Goal: Information Seeking & Learning: Find specific page/section

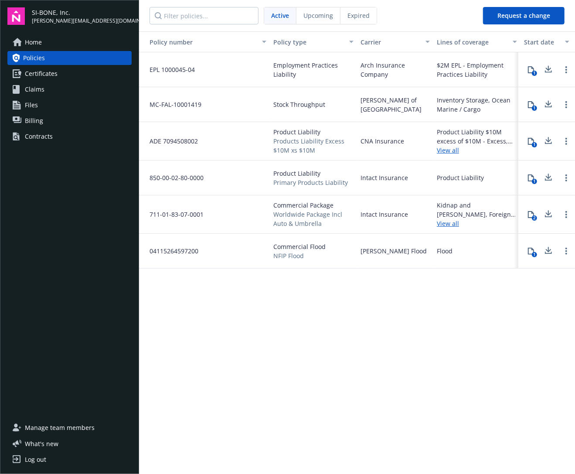
click at [41, 75] on span "Certificates" at bounding box center [41, 74] width 33 height 14
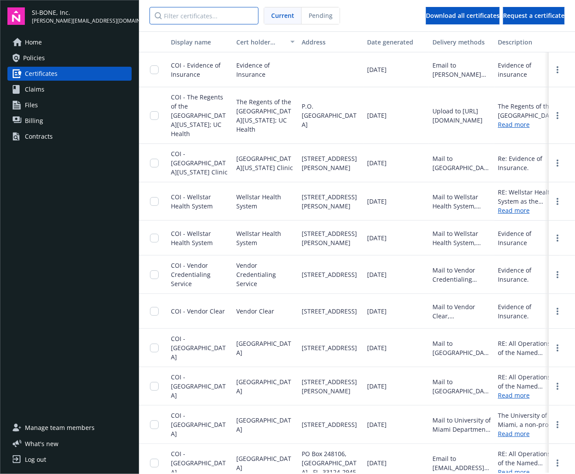
click at [192, 16] on input "Filter certificates..." at bounding box center [203, 15] width 109 height 17
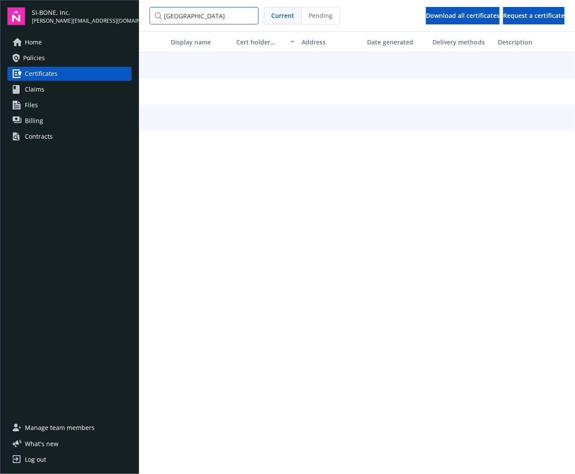
type input "[GEOGRAPHIC_DATA]"
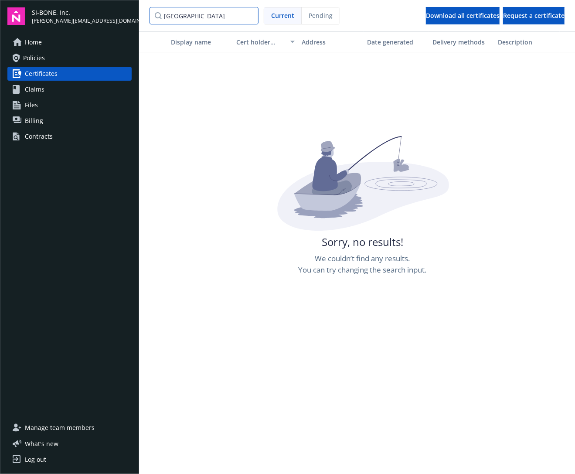
drag, startPoint x: 251, startPoint y: 17, endPoint x: 240, endPoint y: 19, distance: 11.5
click at [248, 17] on input "[GEOGRAPHIC_DATA]" at bounding box center [203, 15] width 109 height 17
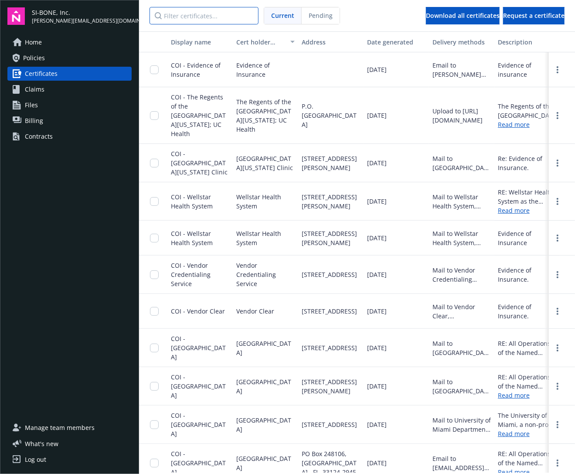
click at [215, 21] on input "Filter certificates..." at bounding box center [203, 15] width 109 height 17
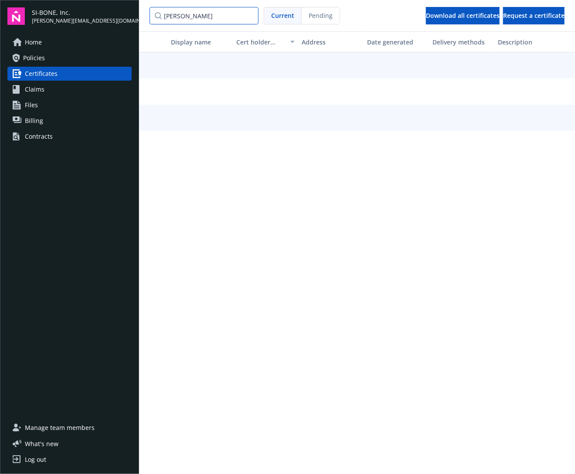
type input "leland"
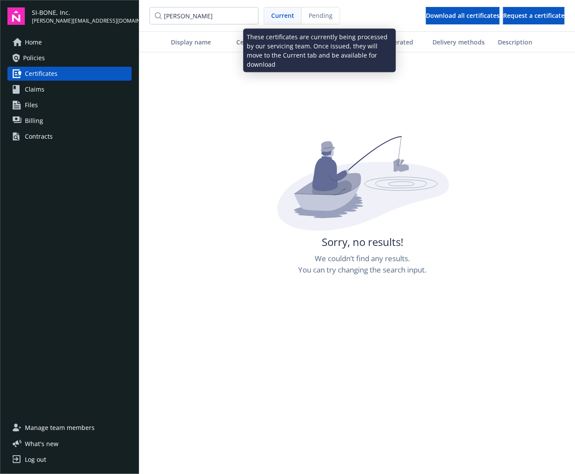
click at [318, 10] on div "Pending" at bounding box center [320, 15] width 38 height 17
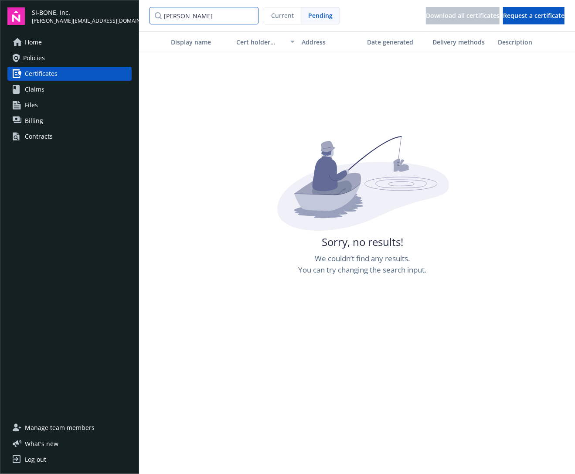
click at [250, 14] on input "leland" at bounding box center [203, 15] width 109 height 17
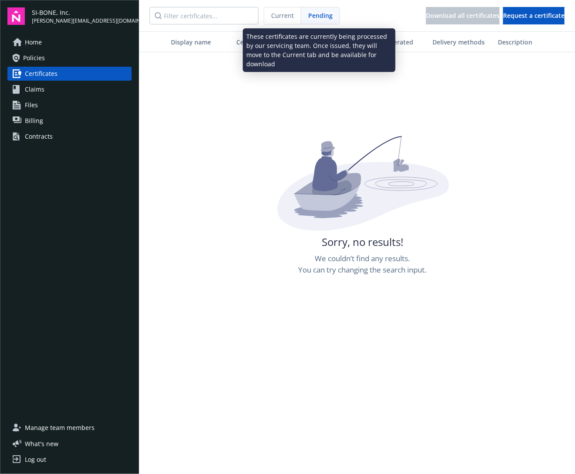
click at [315, 13] on span "Pending" at bounding box center [320, 15] width 24 height 9
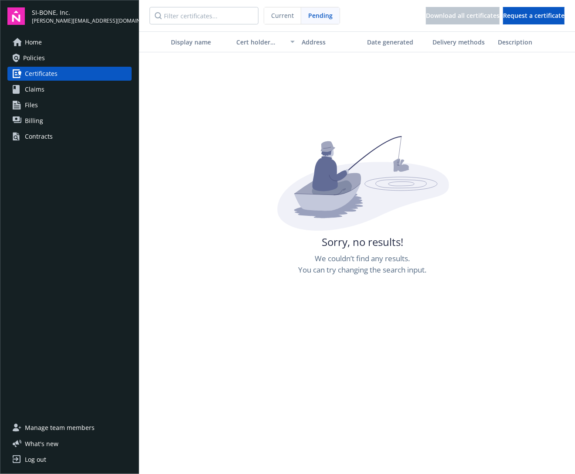
click at [37, 44] on span "Home" at bounding box center [33, 42] width 17 height 14
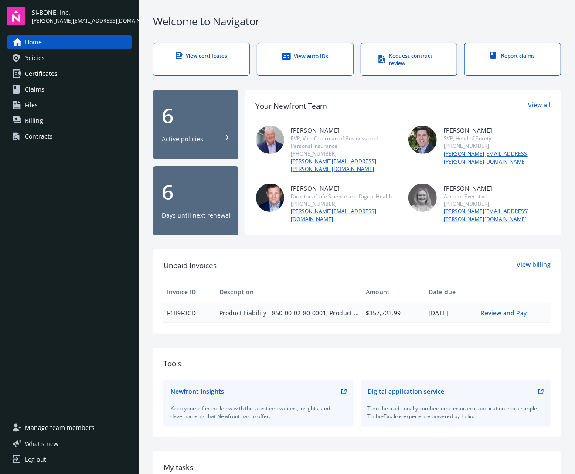
click at [204, 58] on div "View certificates" at bounding box center [201, 55] width 61 height 7
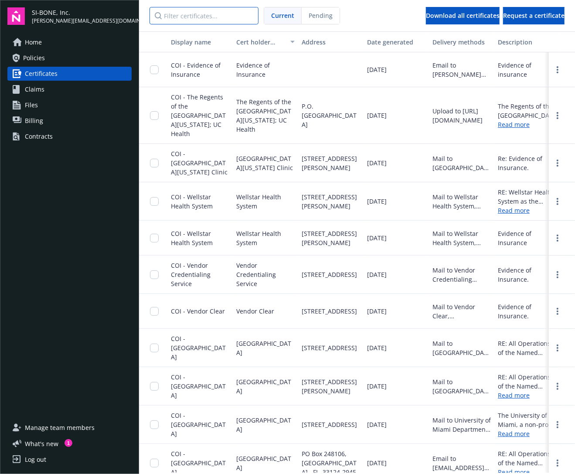
click at [205, 14] on input "Filter certificates..." at bounding box center [203, 15] width 109 height 17
click at [53, 448] on div "Manage team members What ' s new 1 Log out" at bounding box center [69, 443] width 124 height 46
click at [54, 444] on span "What ' s new" at bounding box center [42, 443] width 34 height 9
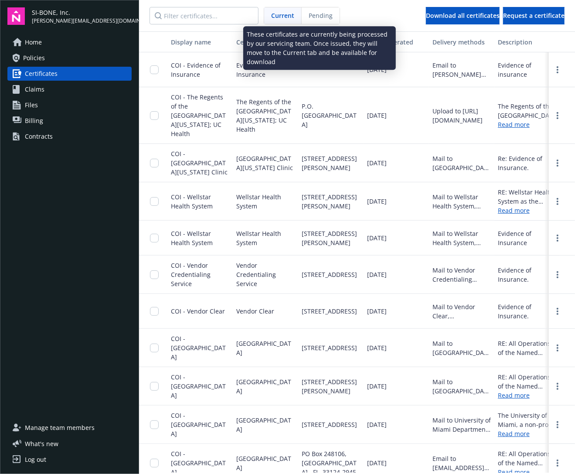
click at [322, 14] on span "Pending" at bounding box center [320, 15] width 24 height 9
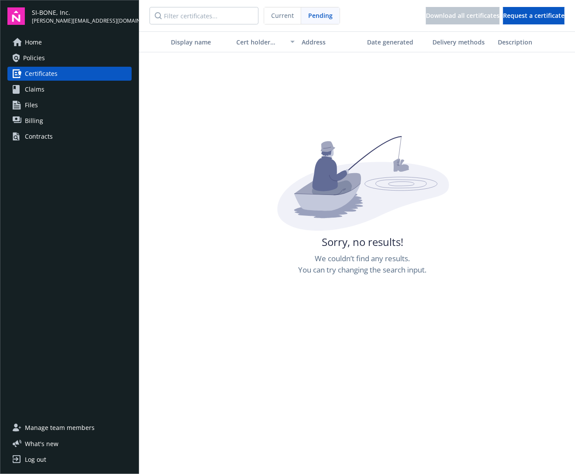
click at [277, 20] on span "Current" at bounding box center [282, 15] width 23 height 9
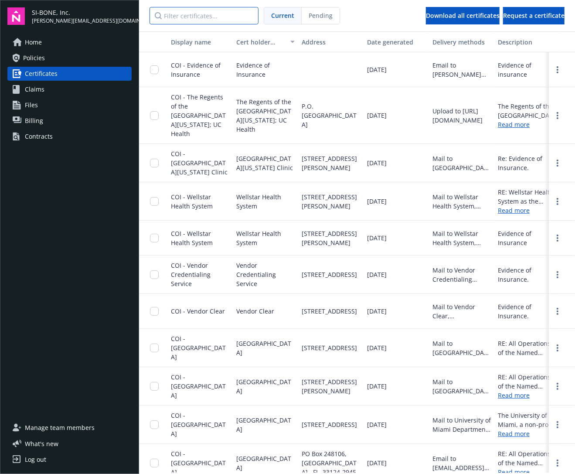
click at [221, 17] on input "Filter certificates..." at bounding box center [203, 15] width 109 height 17
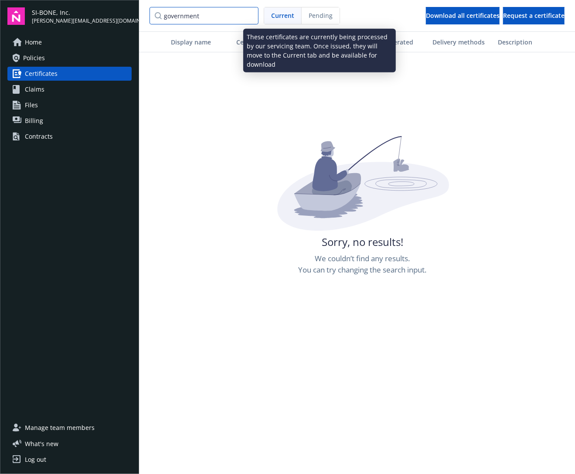
type input "government"
click at [321, 18] on span "Pending" at bounding box center [320, 15] width 24 height 9
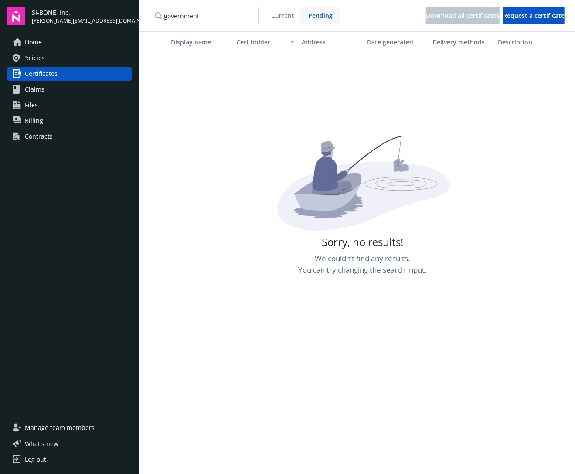
click at [263, 183] on div "Sorry, no results! We couldn’t find any results. You can try changing the searc…" at bounding box center [362, 373] width 447 height 474
click at [310, 88] on div "Display name Cert holder name Address Date generated Delivery methods Descripti…" at bounding box center [357, 251] width 436 height 441
click at [194, 24] on nav "government Current Pending Download all certificates Request a certificate" at bounding box center [357, 15] width 436 height 31
click at [249, 15] on input "government" at bounding box center [203, 15] width 109 height 17
drag, startPoint x: 265, startPoint y: 111, endPoint x: 294, endPoint y: 59, distance: 59.1
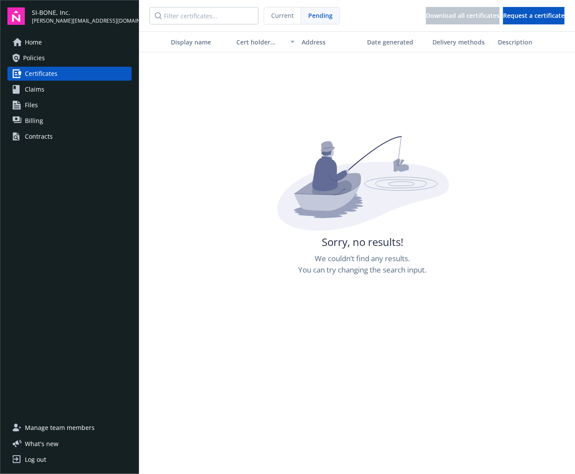
click at [268, 106] on div "Display name Cert holder name Address Date generated Delivery methods Descripti…" at bounding box center [357, 251] width 436 height 441
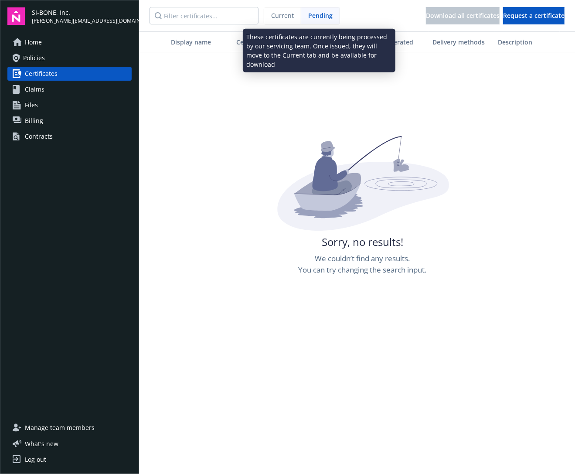
click at [327, 12] on span "Pending" at bounding box center [320, 15] width 24 height 9
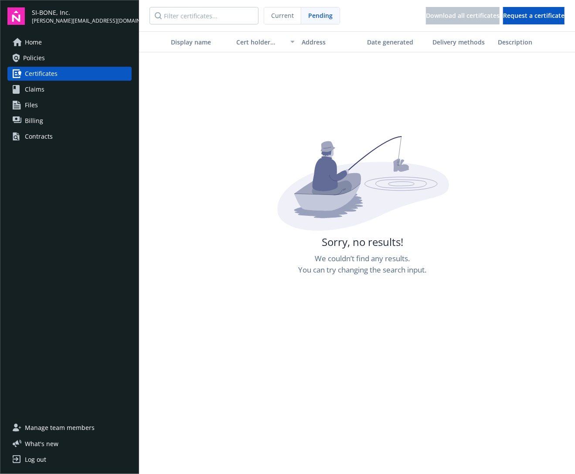
click at [283, 14] on span "Current" at bounding box center [282, 15] width 23 height 9
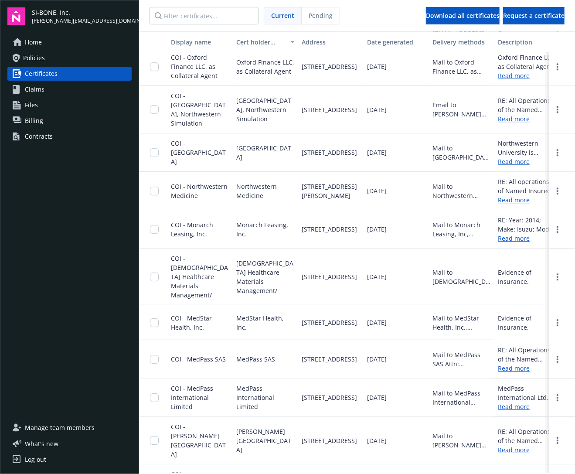
scroll to position [1264, 0]
click at [195, 17] on input "Filter certificates..." at bounding box center [203, 15] width 109 height 17
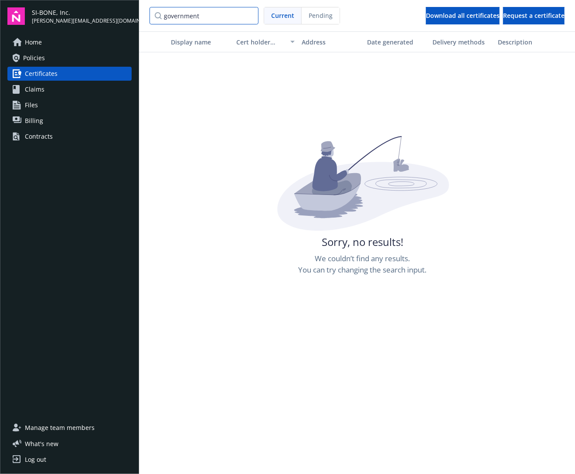
type input "government"
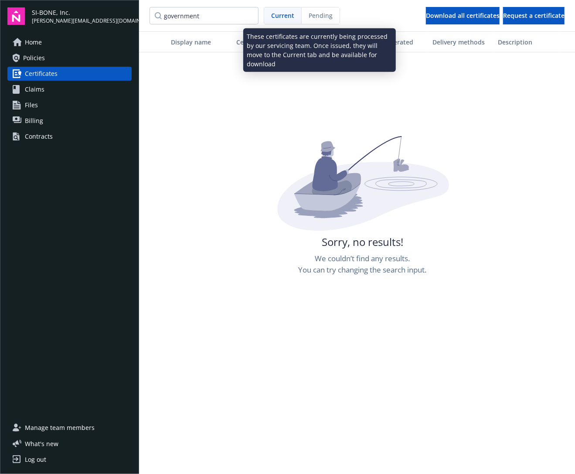
click at [327, 16] on span "Pending" at bounding box center [320, 15] width 24 height 9
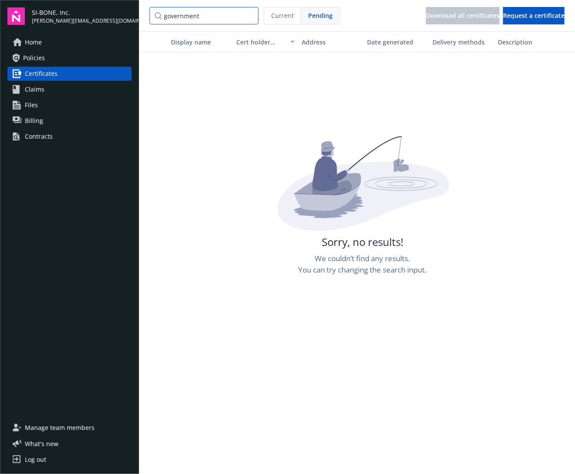
click at [247, 16] on input "government" at bounding box center [203, 15] width 109 height 17
click at [545, 17] on span "Request a certificate" at bounding box center [533, 15] width 61 height 8
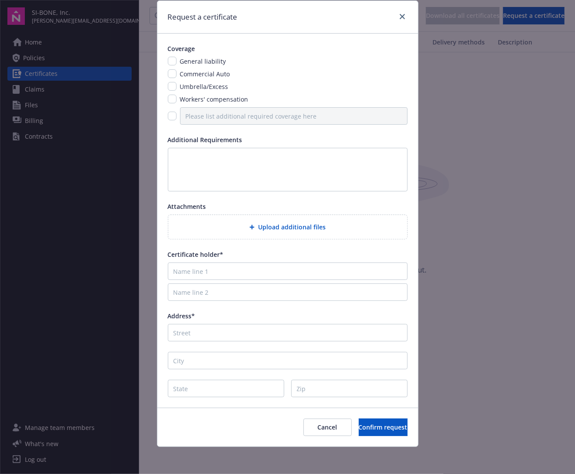
scroll to position [0, 0]
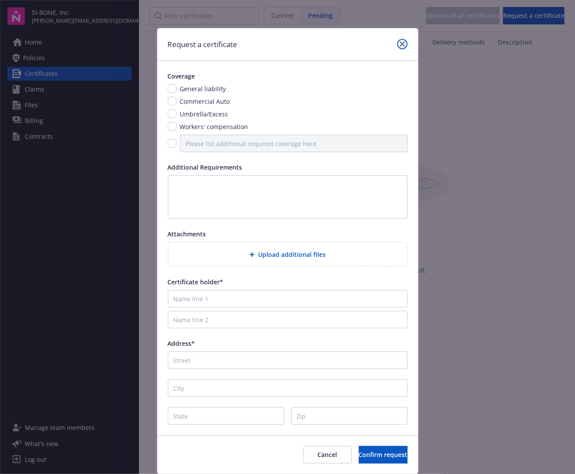
click at [400, 44] on icon "close" at bounding box center [402, 43] width 5 height 5
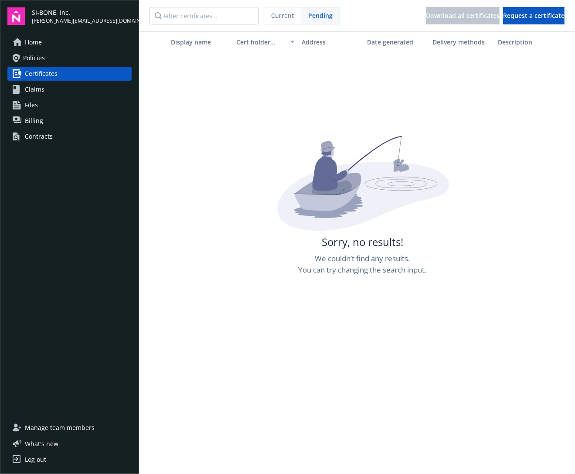
click at [282, 27] on nav "Current Pending Download all certificates Request a certificate" at bounding box center [357, 15] width 436 height 31
drag, startPoint x: 282, startPoint y: 21, endPoint x: 330, endPoint y: 24, distance: 48.4
click at [282, 22] on div "Current" at bounding box center [282, 15] width 37 height 17
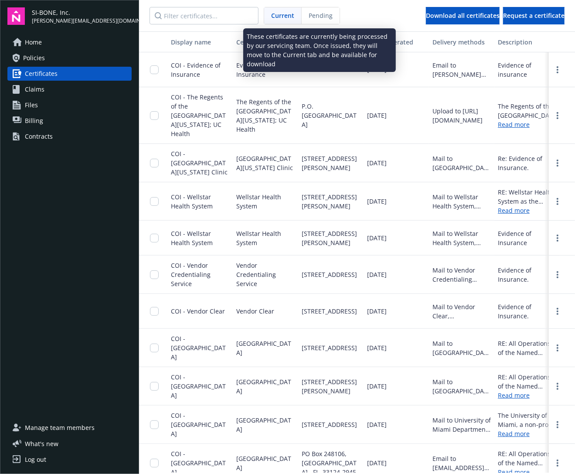
click at [327, 13] on span "Pending" at bounding box center [320, 15] width 24 height 9
